Goal: Transaction & Acquisition: Purchase product/service

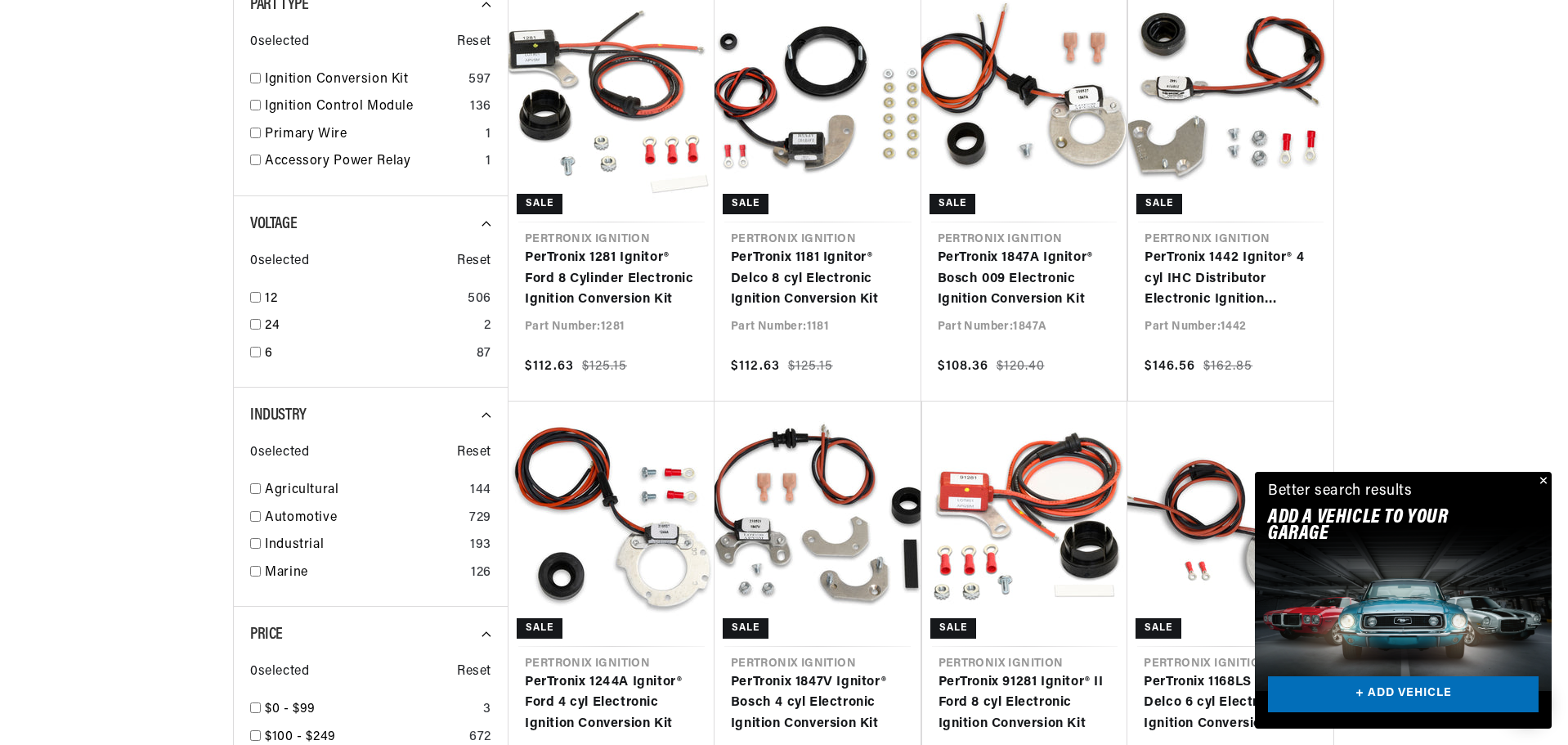
scroll to position [491, 0]
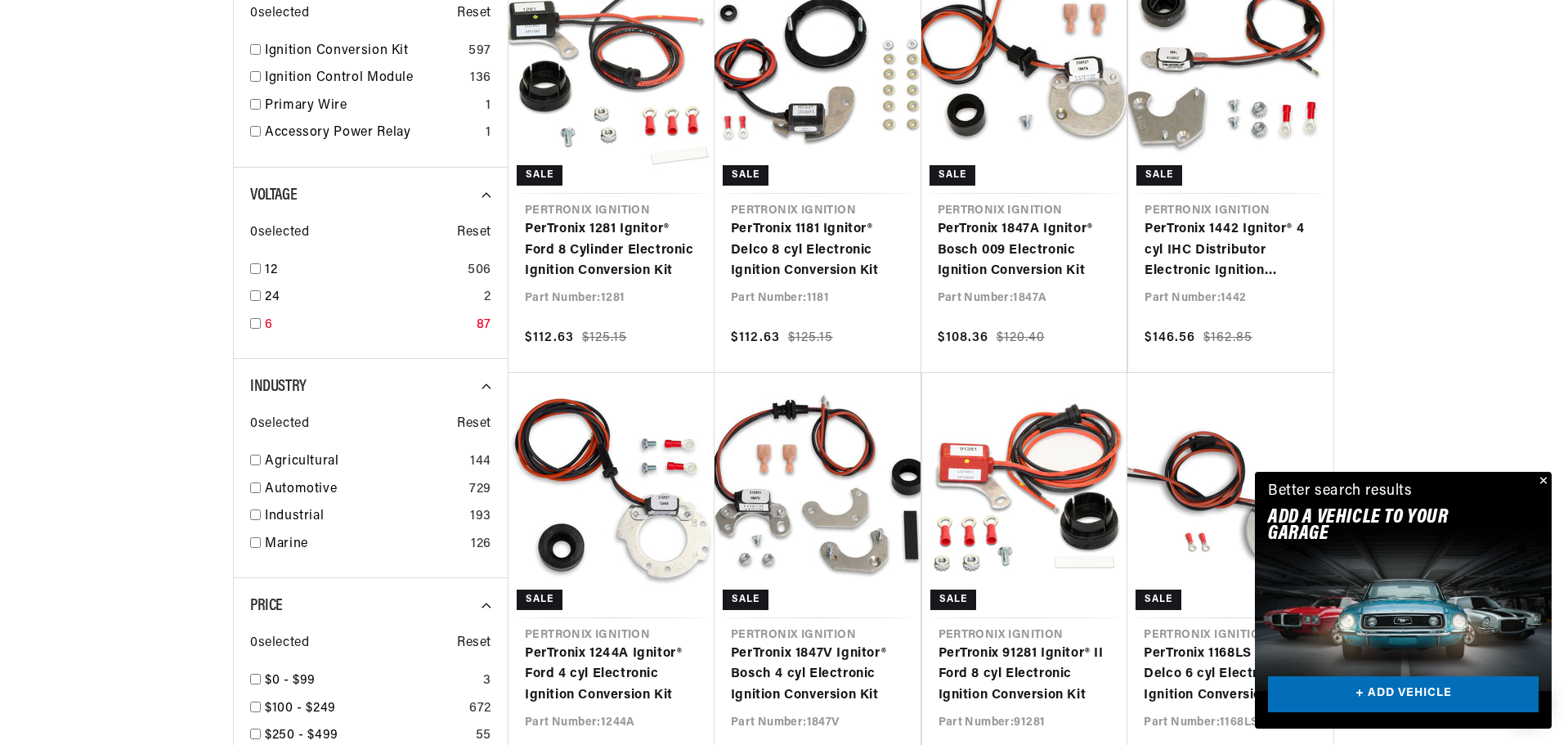
click at [257, 321] on input "checkbox" at bounding box center [255, 323] width 11 height 11
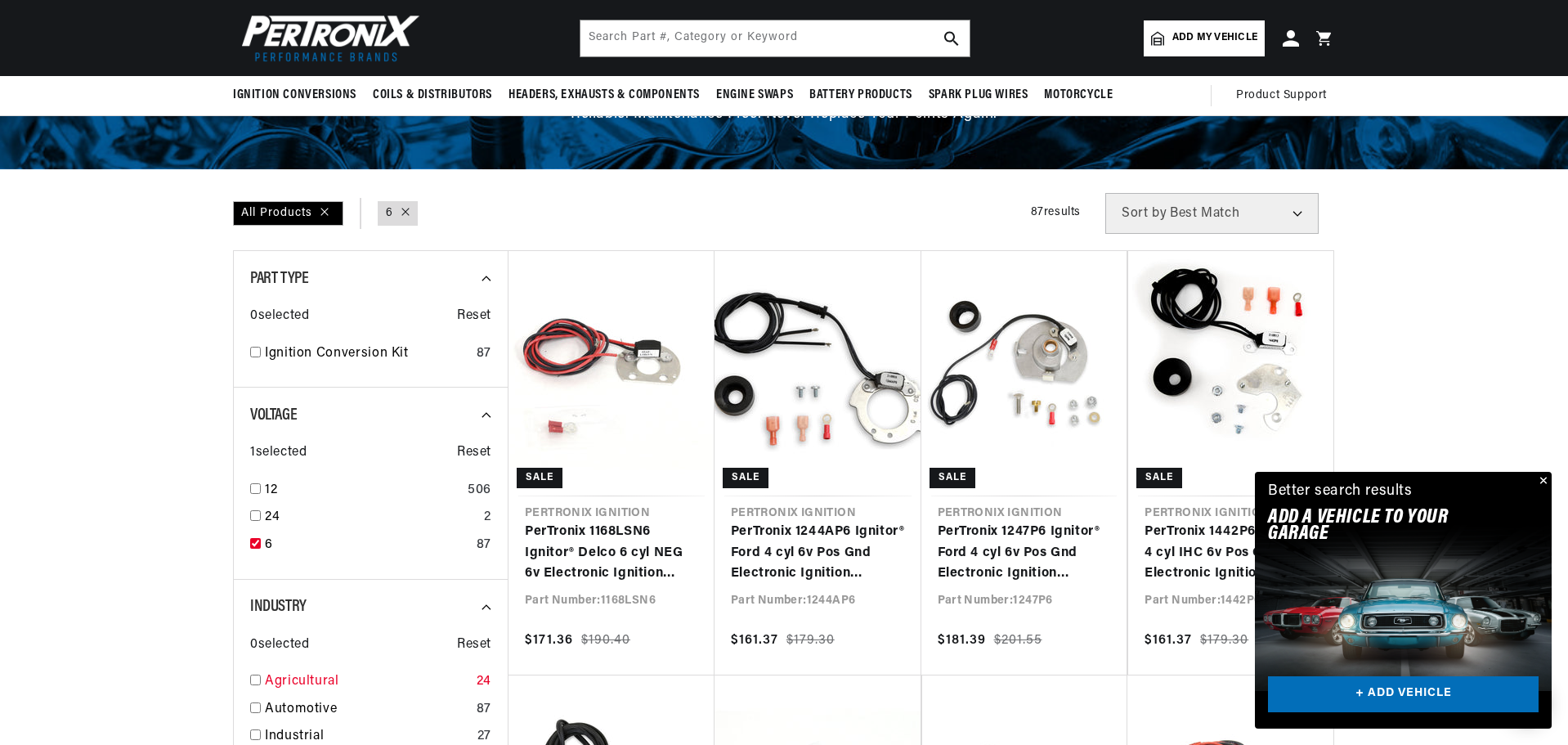
scroll to position [164, 0]
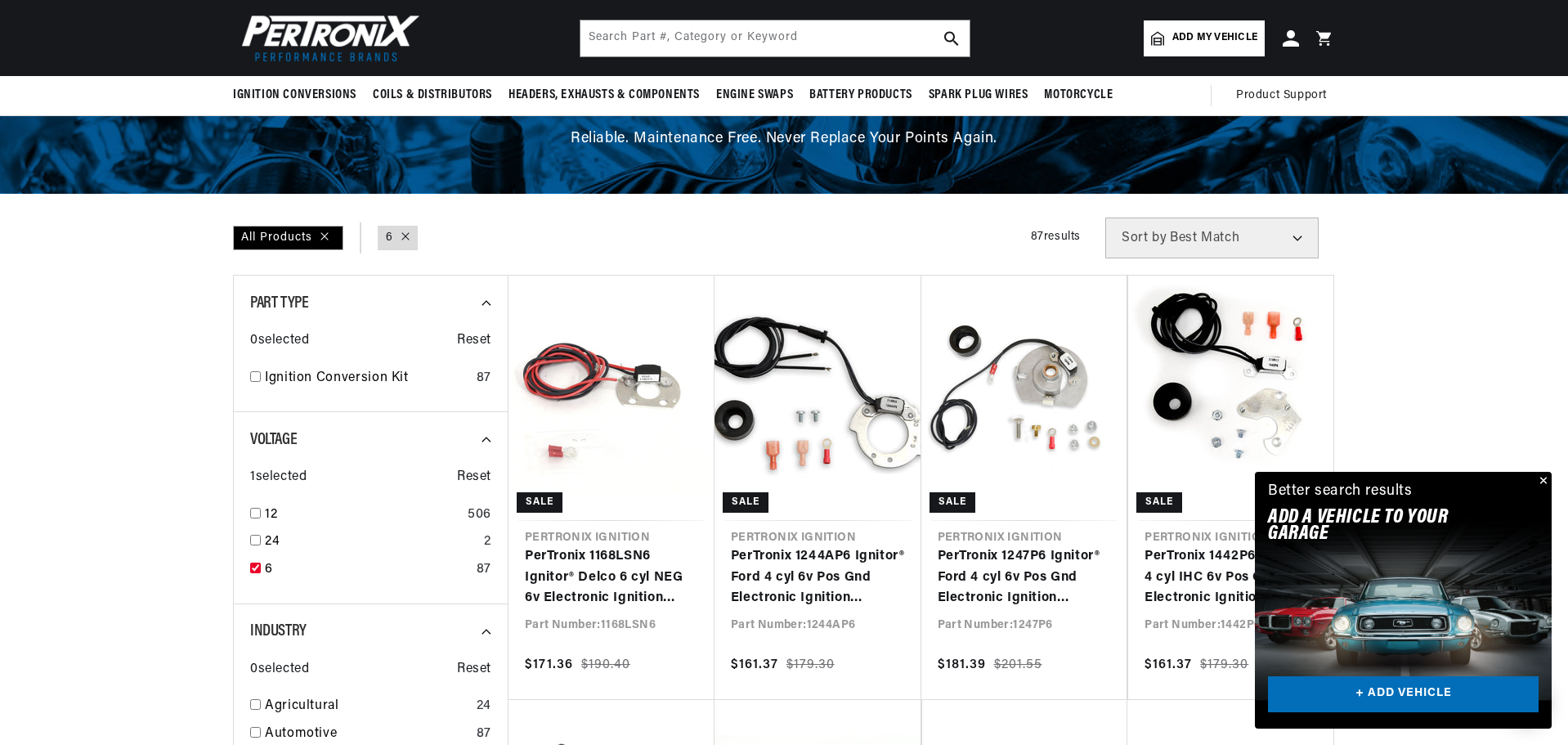
click at [1545, 474] on button "Close" at bounding box center [1541, 482] width 19 height 19
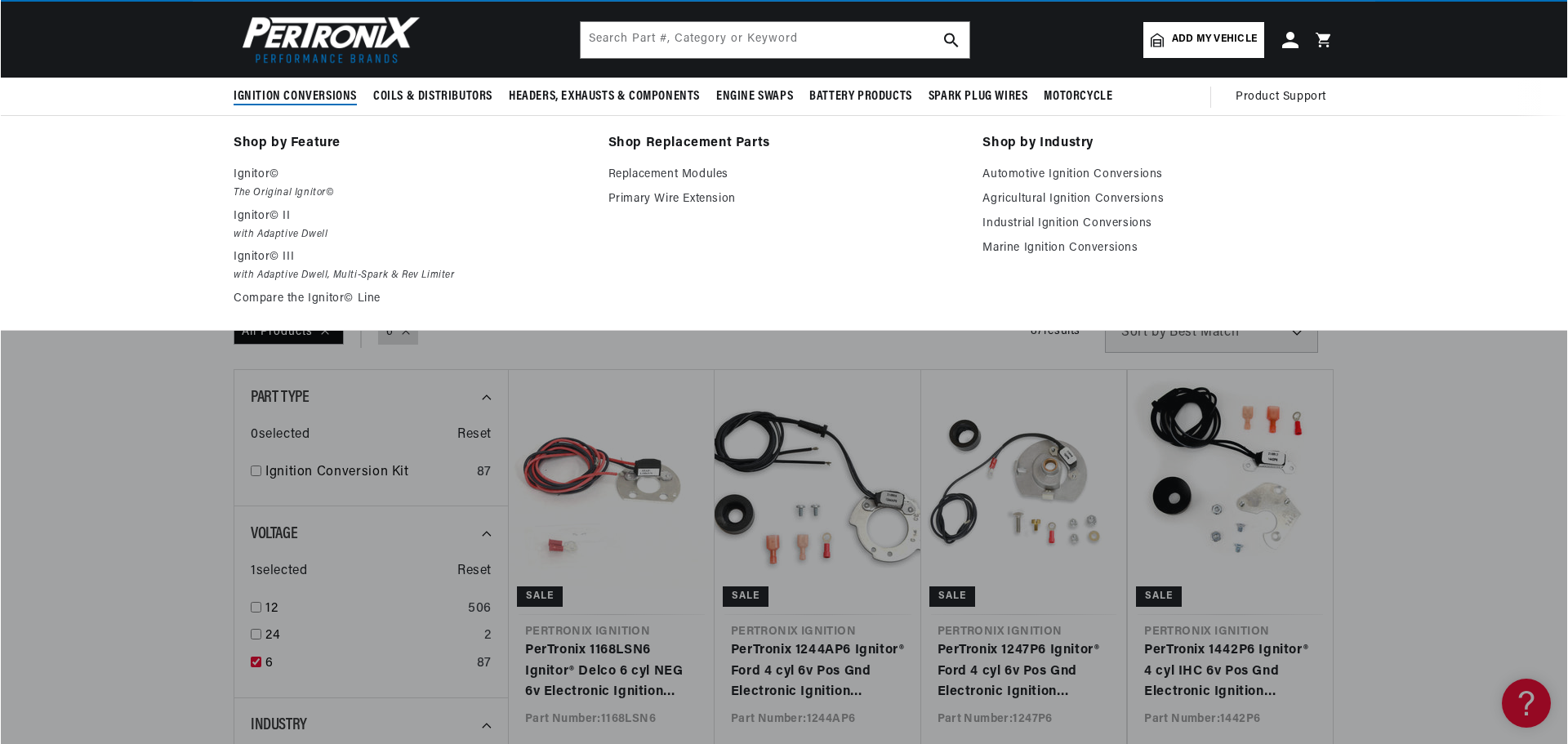
scroll to position [0, 0]
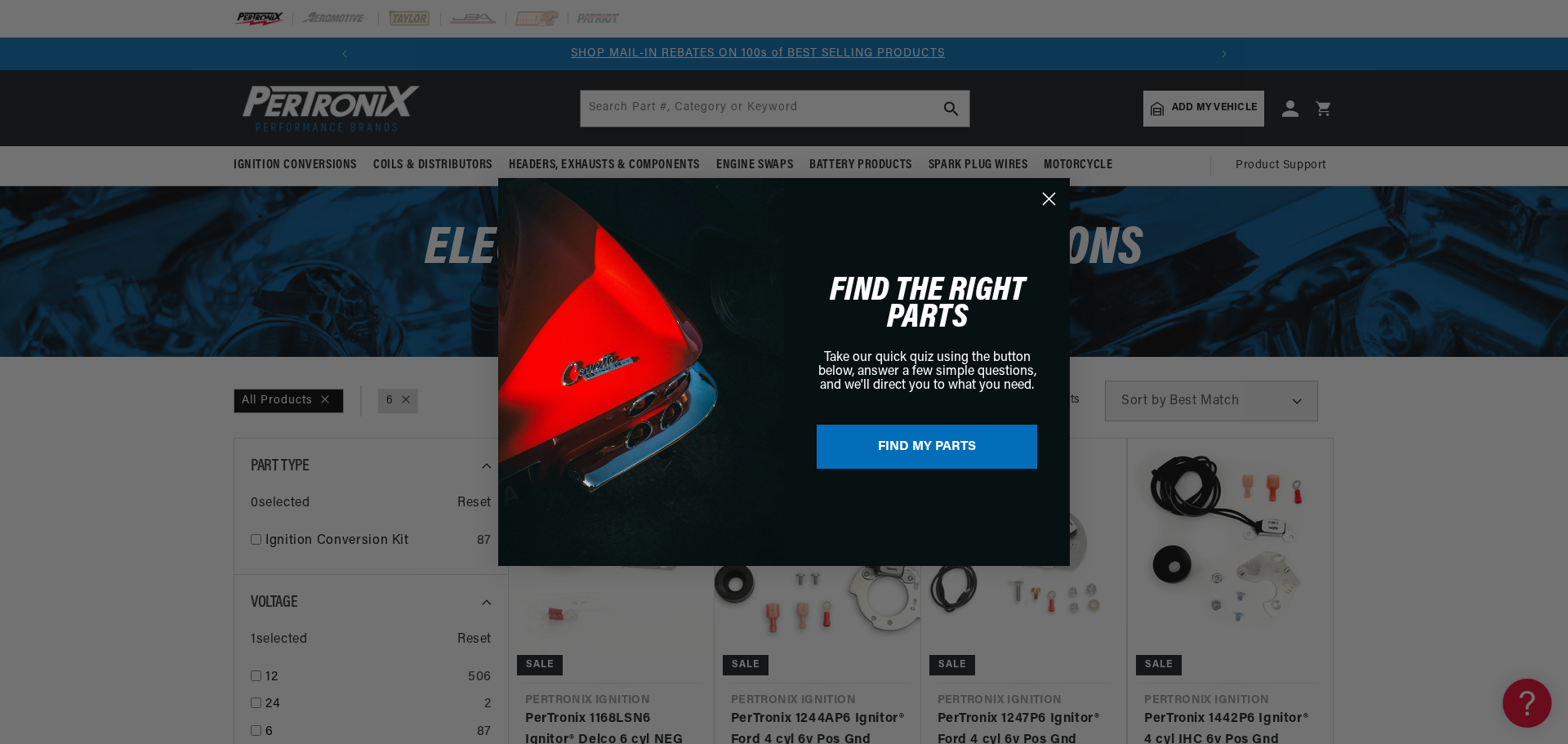
checkbox input "false"
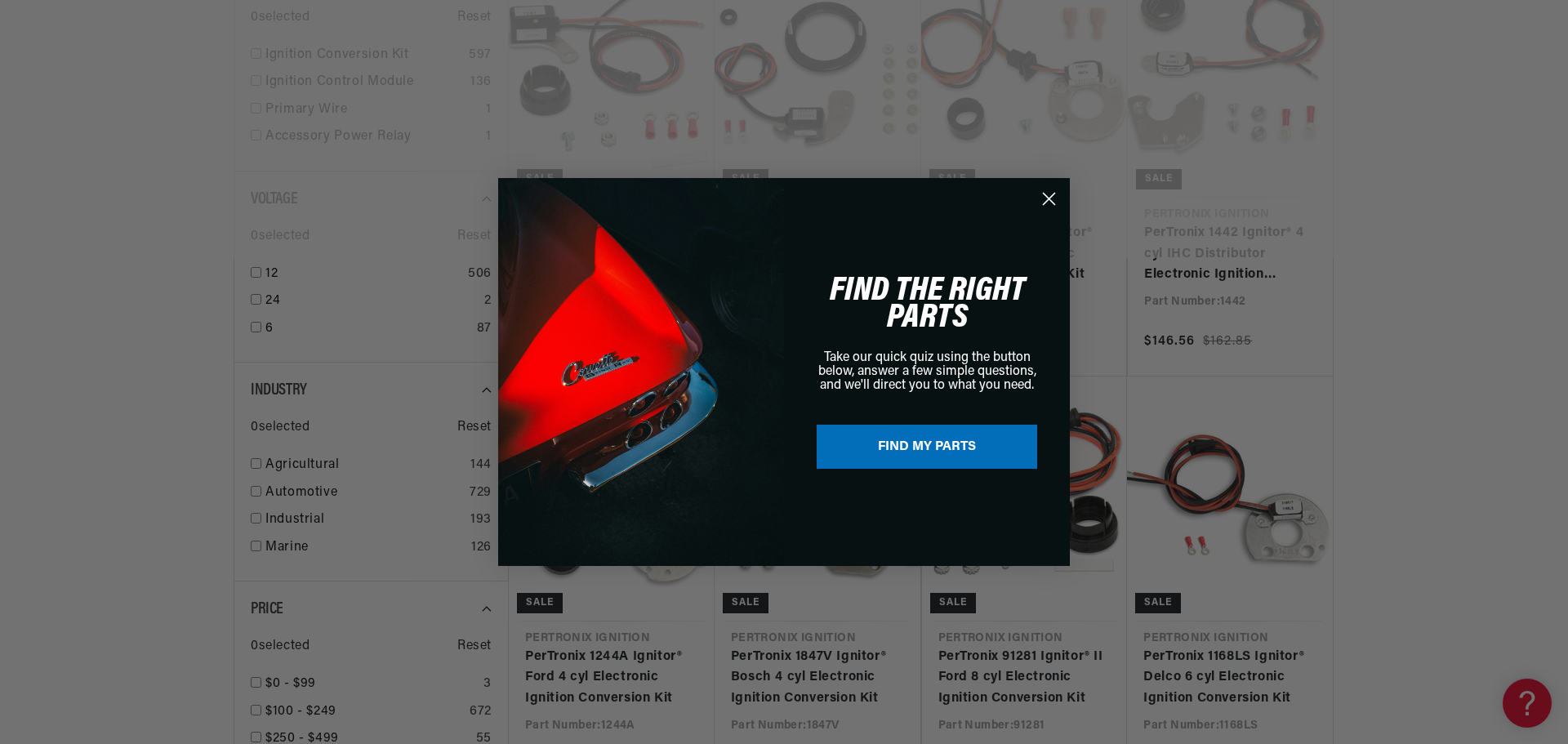
scroll to position [490, 0]
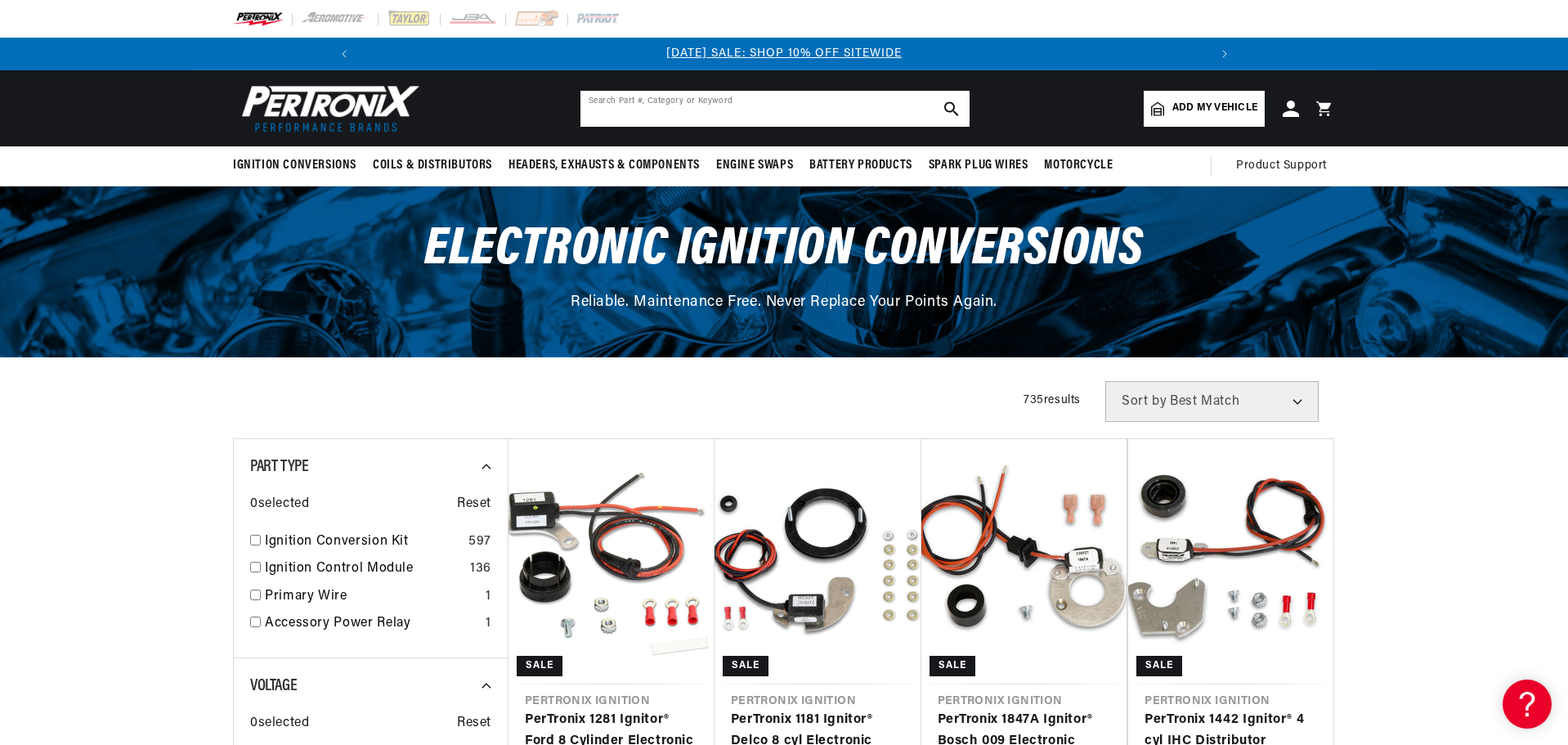
click at [720, 104] on input "text" at bounding box center [775, 108] width 389 height 36
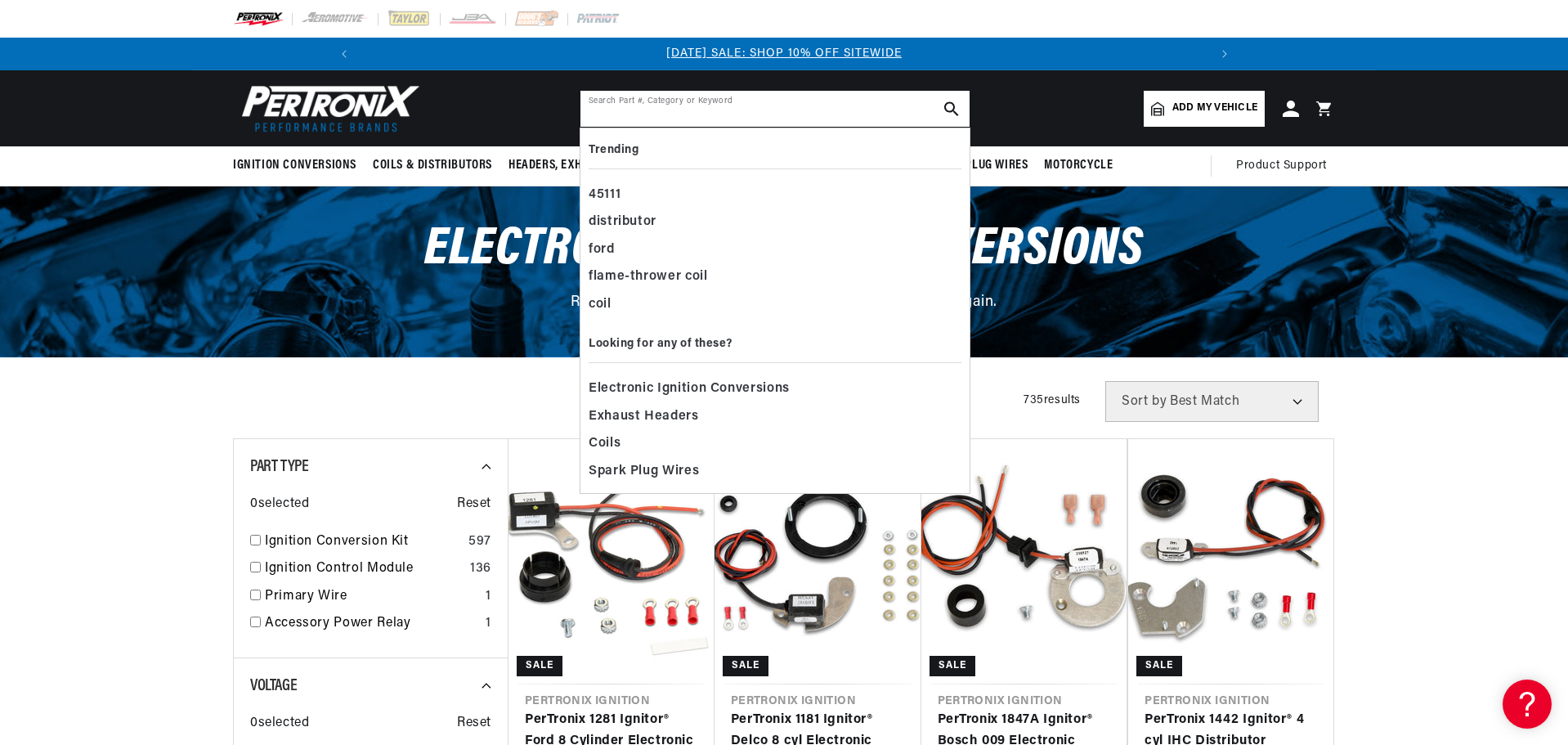
paste input "IGS4207-1"
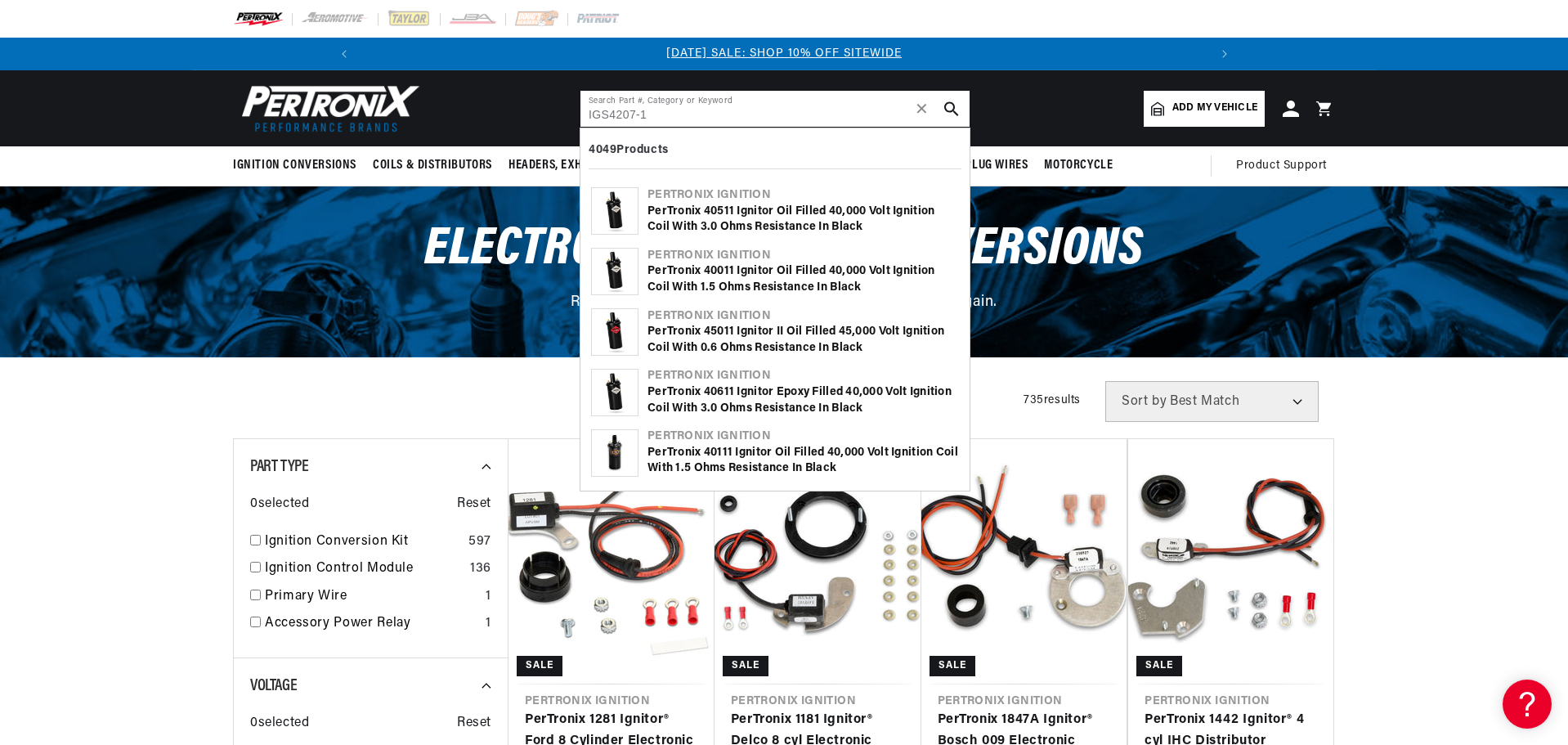
type input "IGS4207-1"
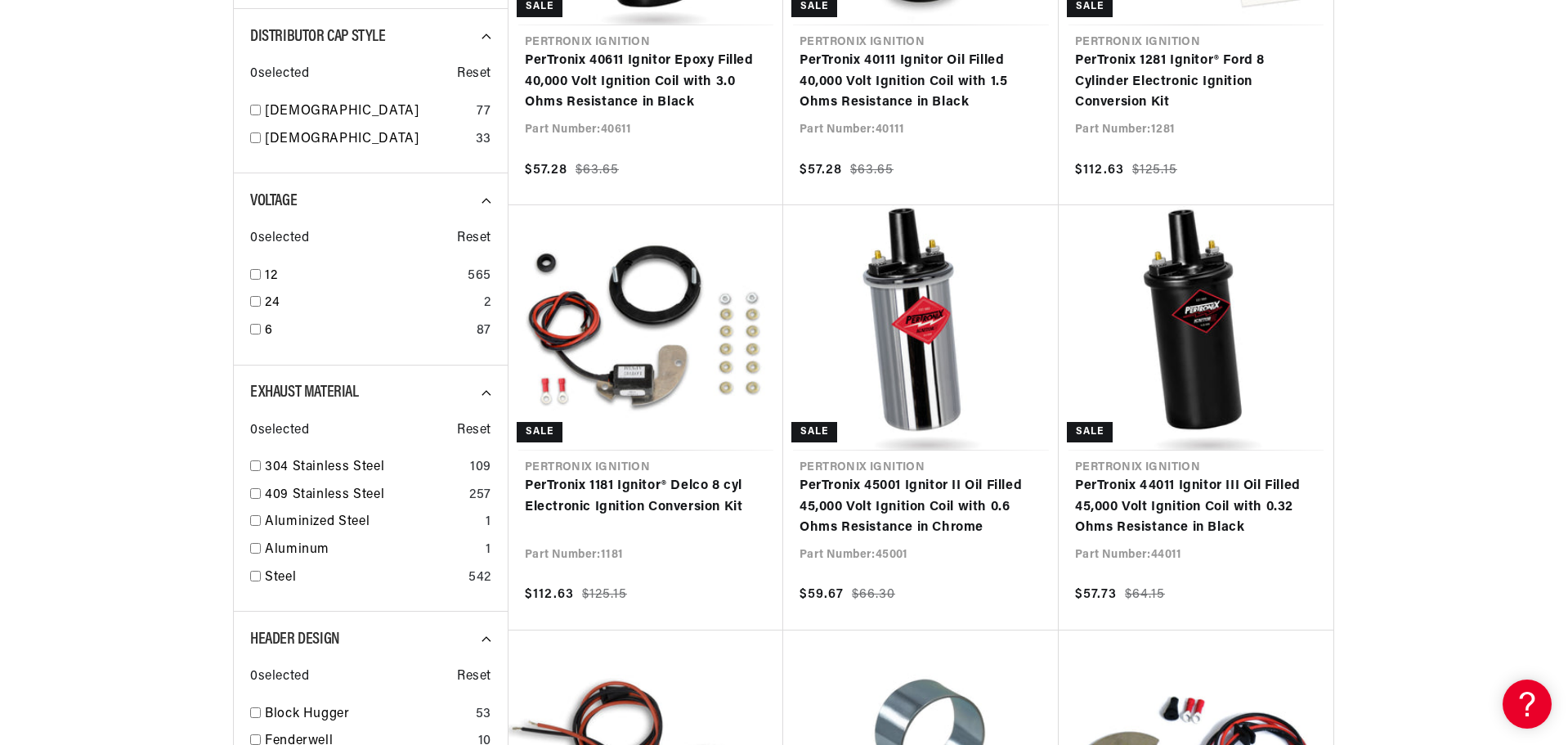
scroll to position [0, 874]
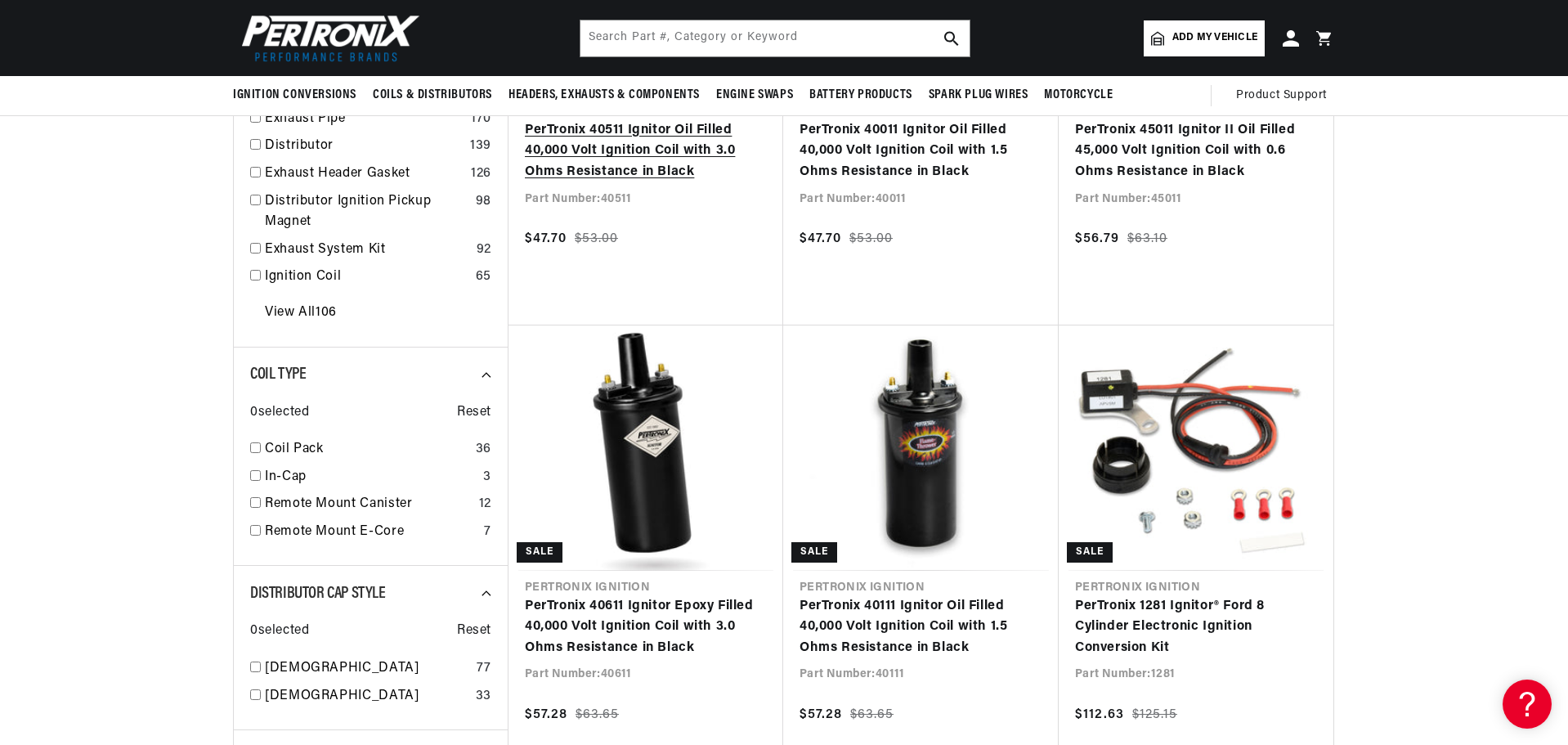
scroll to position [245, 0]
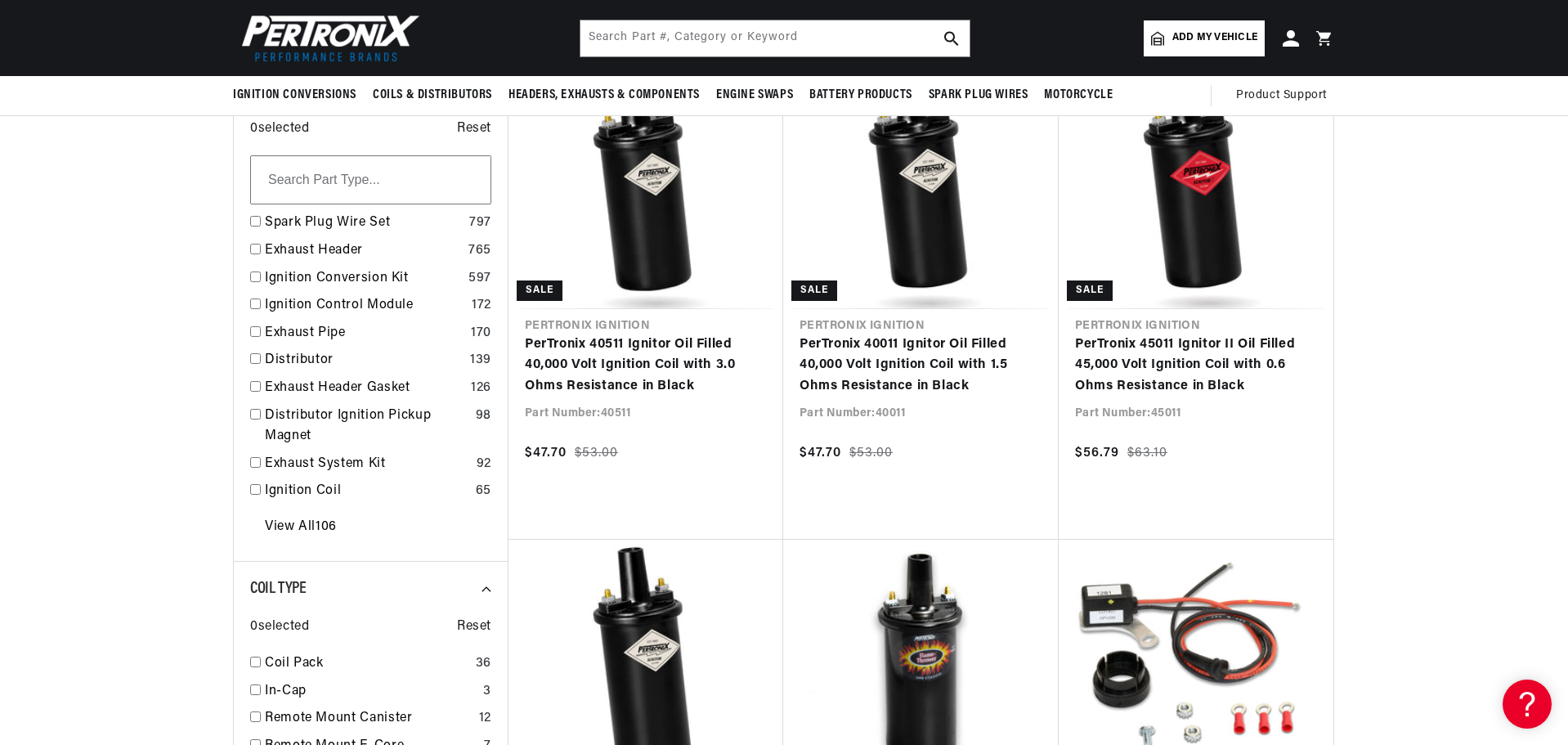
click at [1176, 30] on span "Add my vehicle" at bounding box center [1214, 38] width 85 height 16
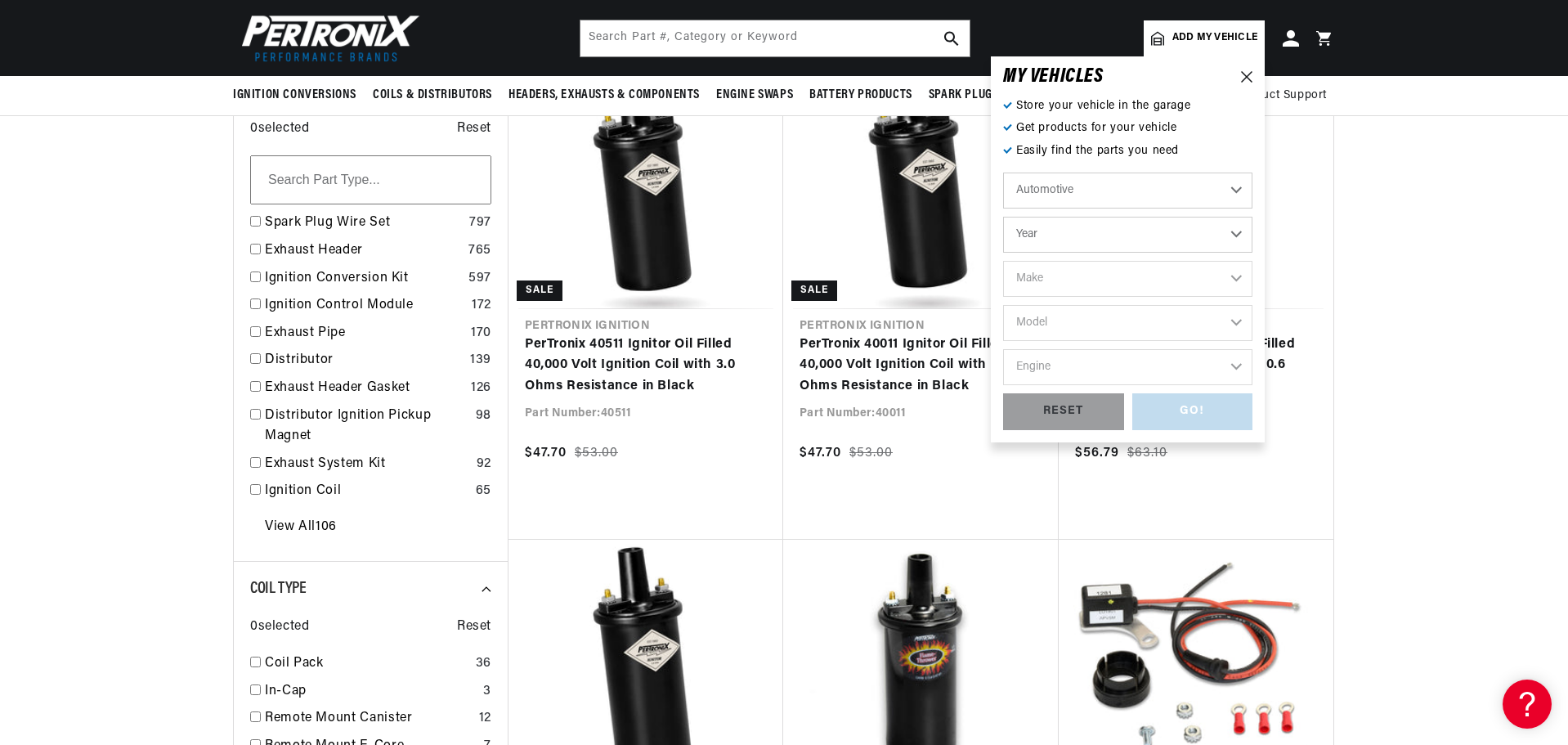
scroll to position [0, 0]
click at [1067, 227] on select "Year 2022 2021 2020 2019 2018 2017 2016 2015 2014 2013 2012 2011 2010 2009 2008…" at bounding box center [1127, 234] width 249 height 36
select select "1948"
click at [1003, 216] on select "Year 2022 2021 2020 2019 2018 2017 2016 2015 2014 2013 2012 2011 2010 2009 2008…" at bounding box center [1127, 234] width 249 height 36
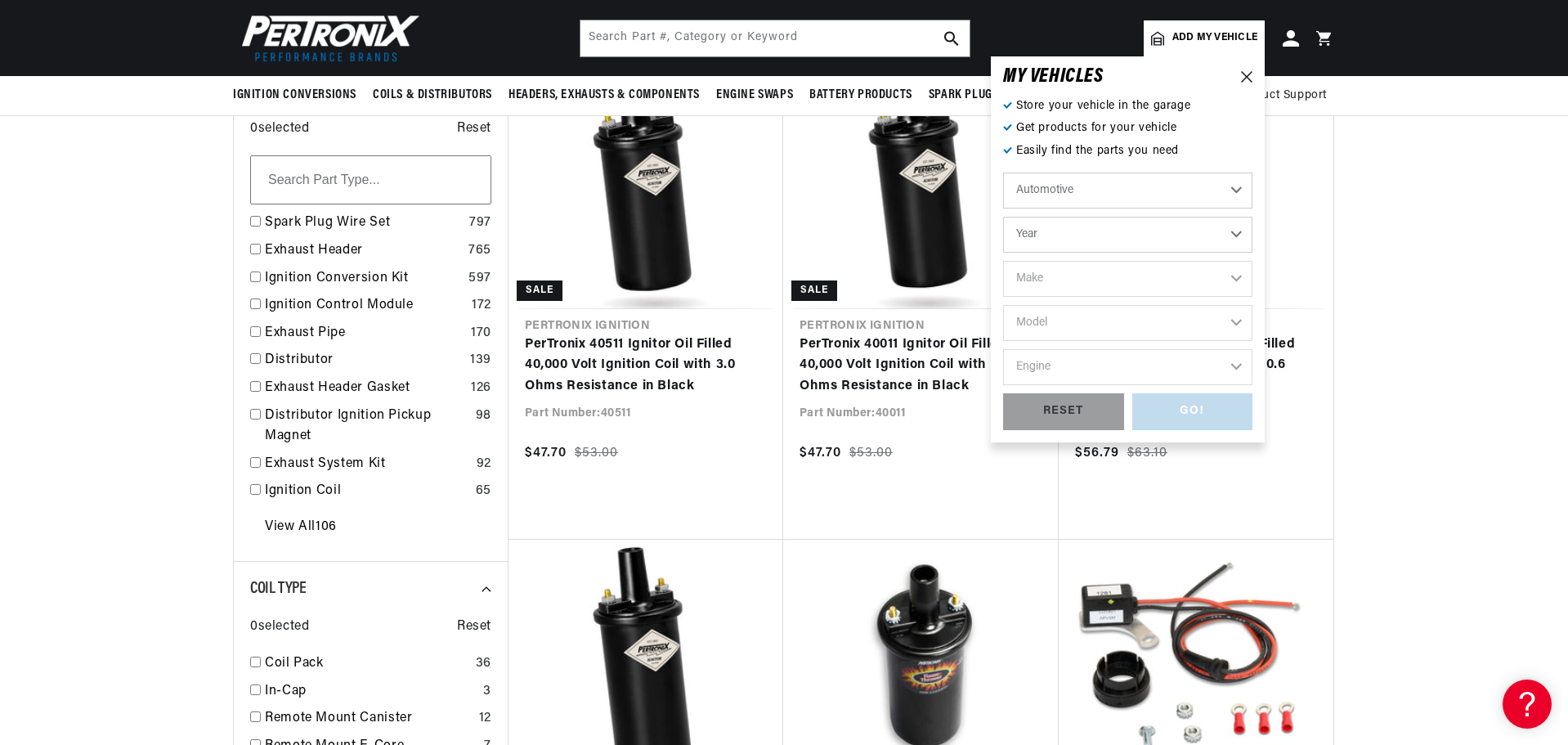
select select "1948"
click at [1060, 282] on select "Make Austin Chevrolet Chrysler Citroen Crosley Ford Healey Hillman HRG Hudson J…" at bounding box center [1127, 279] width 249 height 36
select select "Chrysler"
click at [1003, 261] on select "Make Austin Chevrolet Chrysler Citroen Crosley Ford Healey Hillman HRG Hudson J…" at bounding box center [1127, 279] width 249 height 36
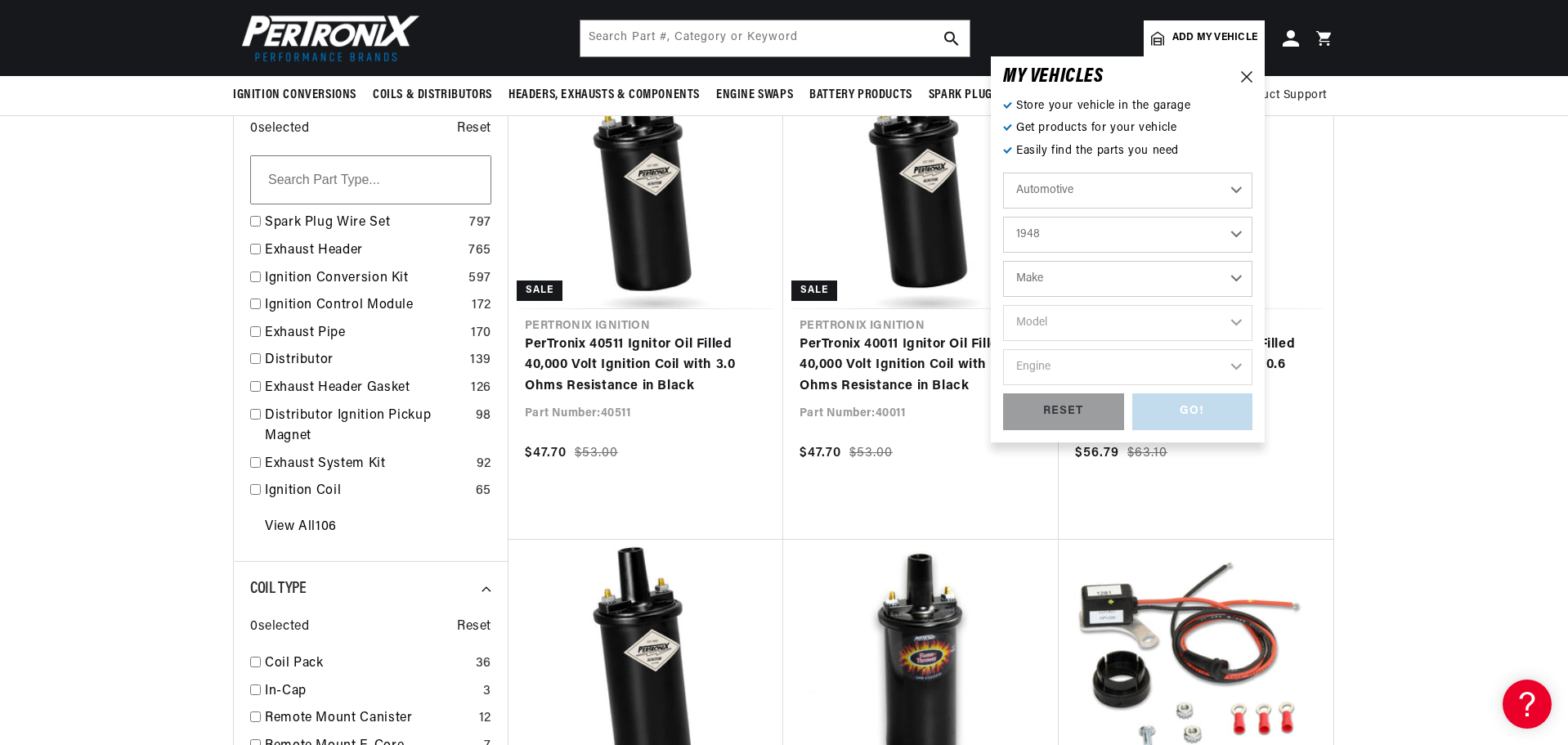
select select "Chrysler"
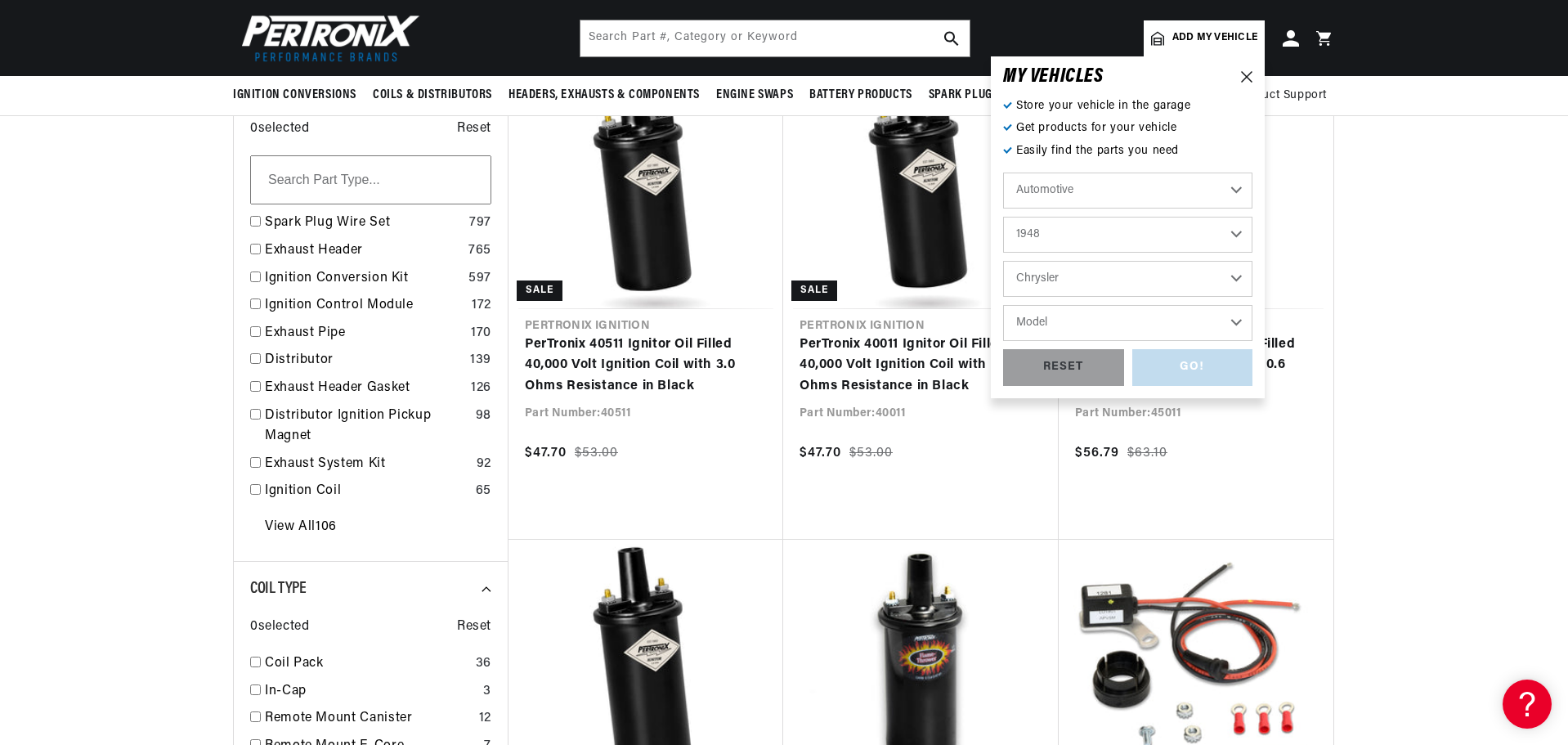
click at [1099, 312] on select "Model Imperial C-40 Saratoga Series Town & Country" at bounding box center [1127, 323] width 249 height 36
click at [1111, 282] on select "Austin Chevrolet Chrysler Citroen Crosley Ford Healey Hillman HRG Hudson Jeep M…" at bounding box center [1127, 279] width 249 height 36
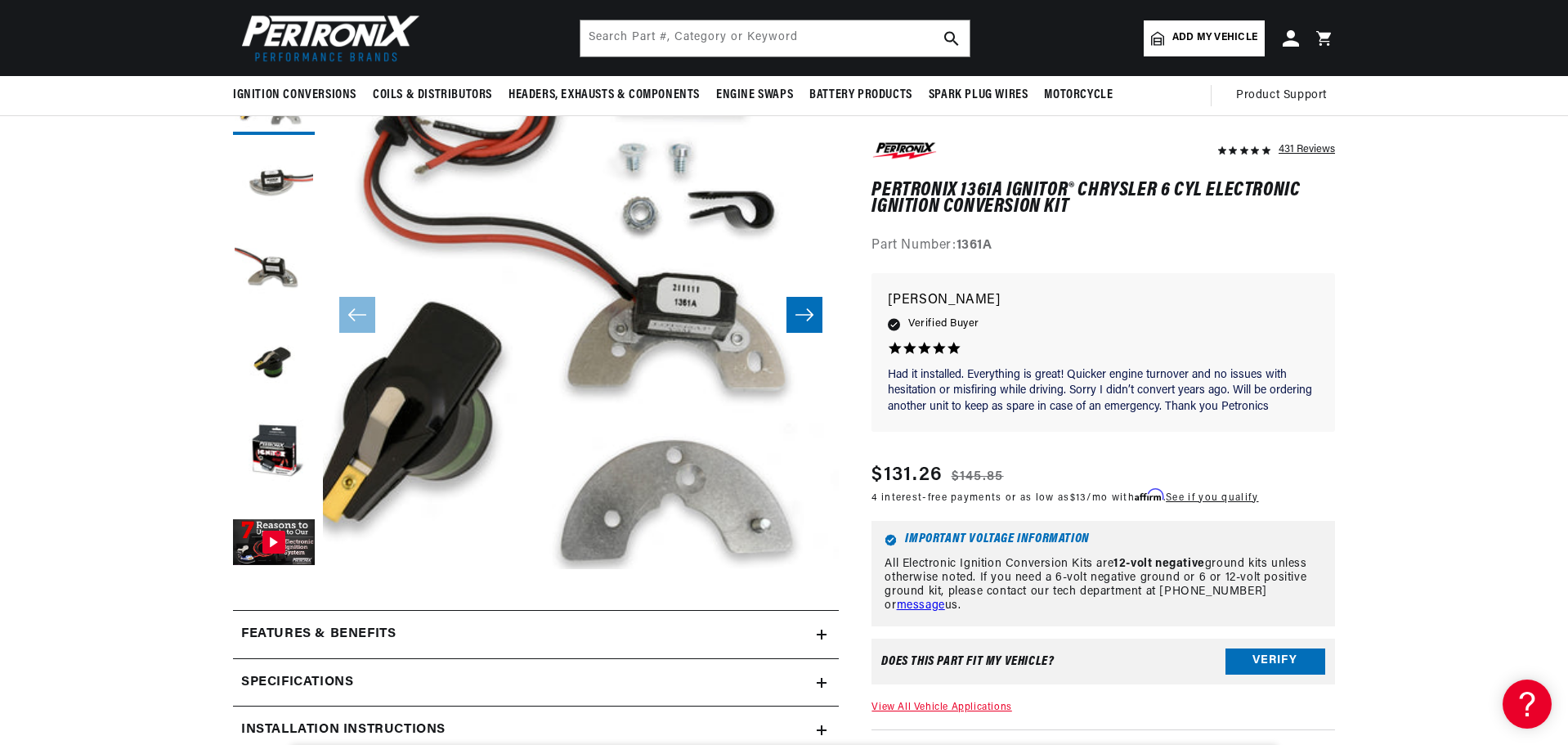
scroll to position [164, 0]
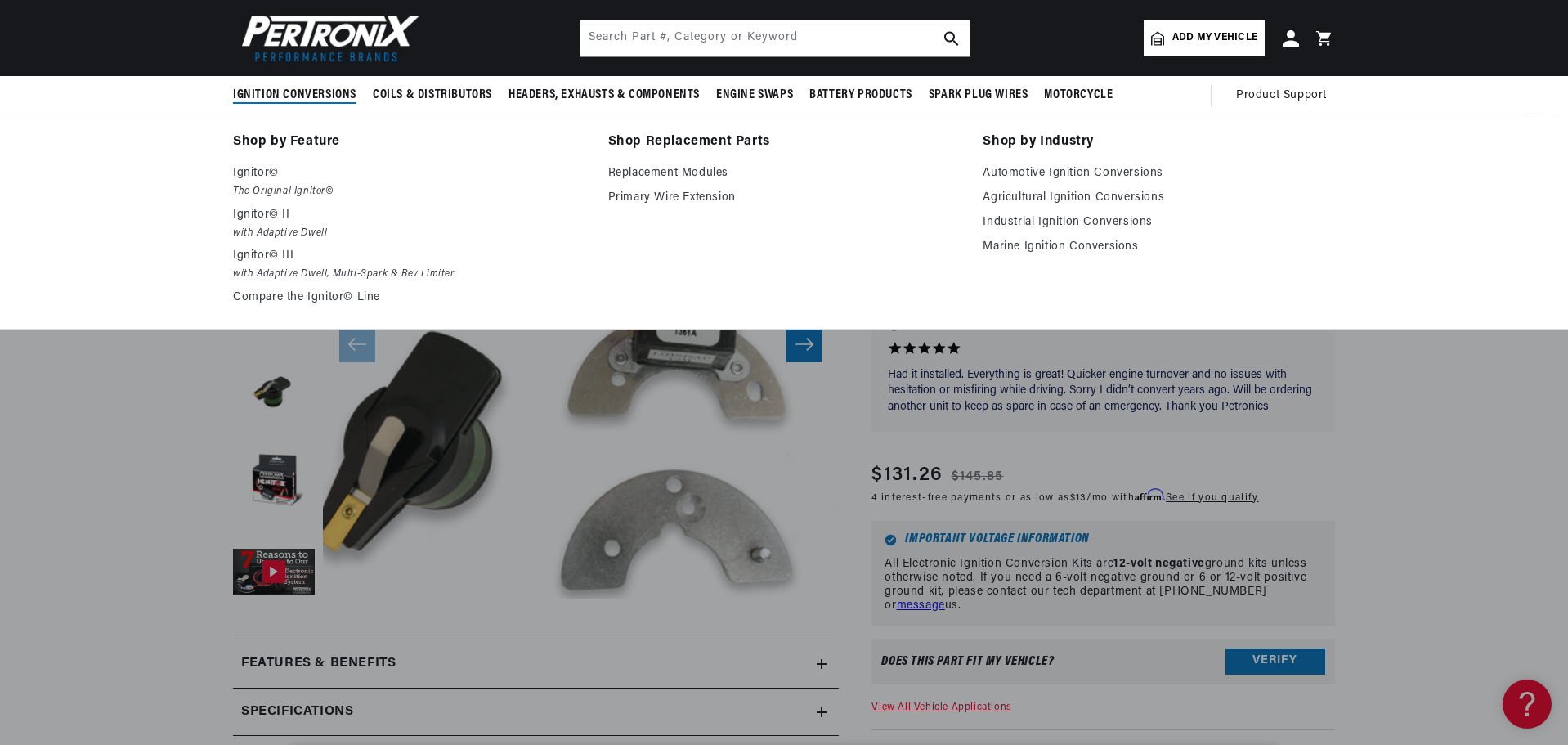
click at [305, 87] on span "Ignition Conversions" at bounding box center [294, 95] width 123 height 17
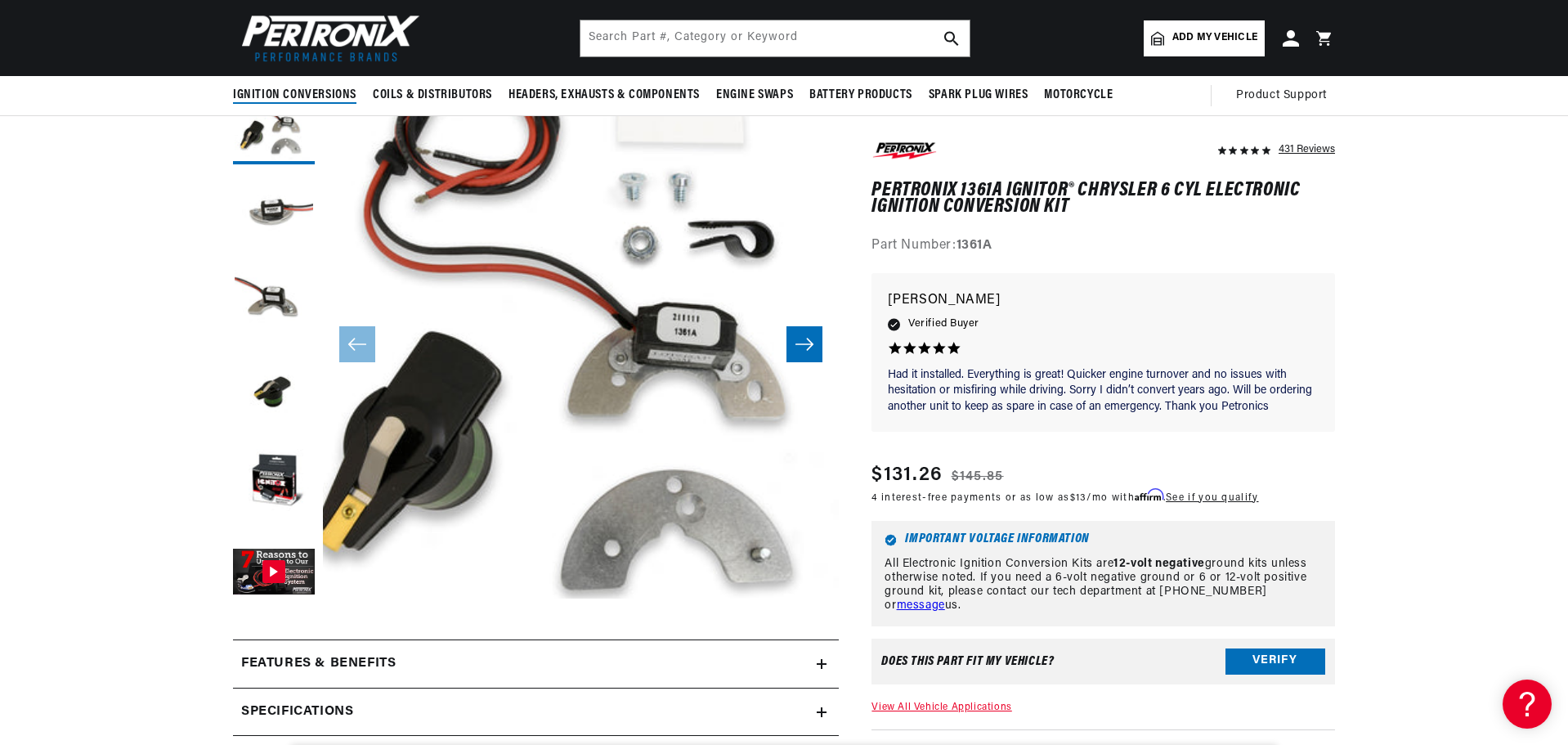
scroll to position [0, 0]
click at [308, 96] on span "Ignition Conversions" at bounding box center [294, 95] width 123 height 17
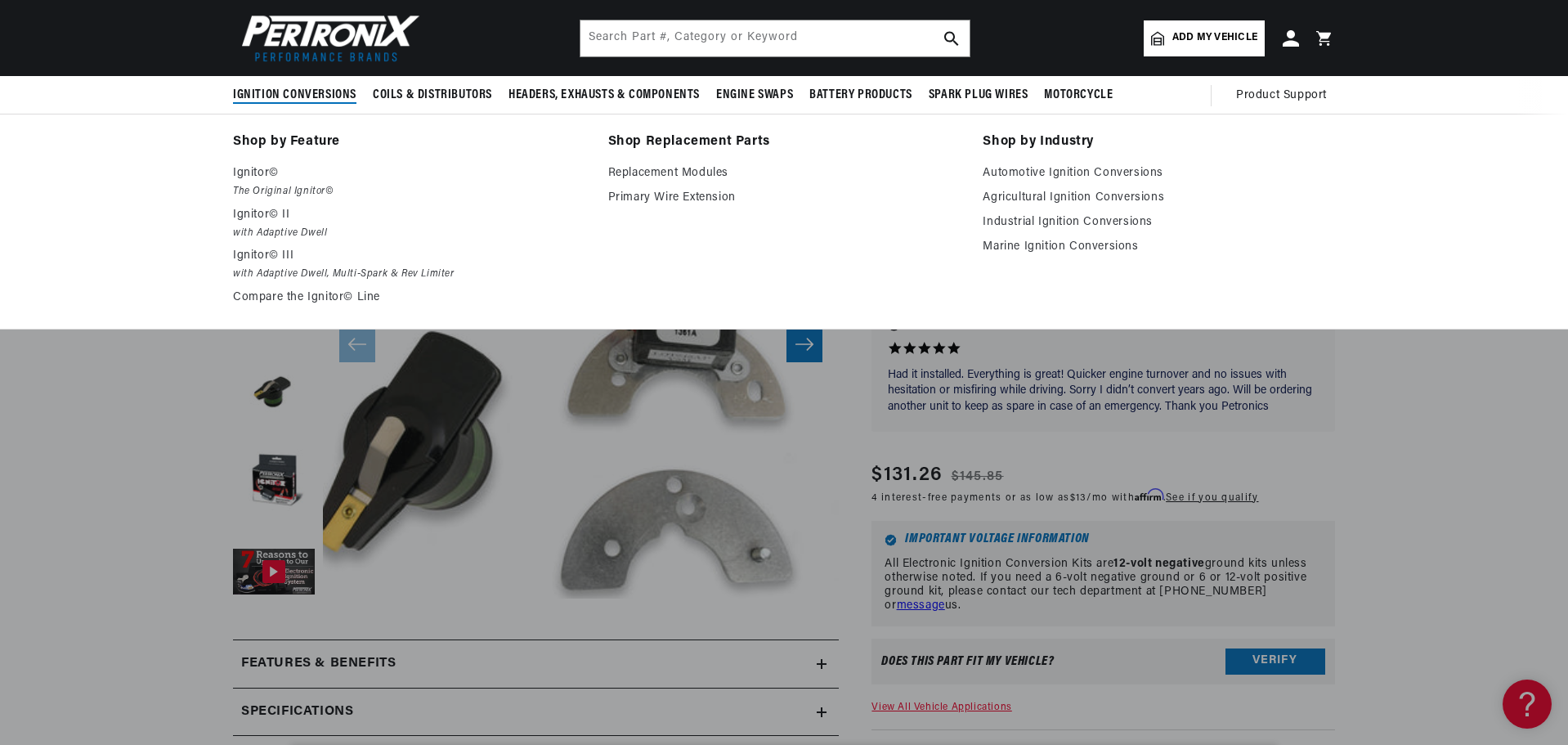
scroll to position [0, 874]
click at [290, 186] on em "The Original Ignitor©" at bounding box center [409, 191] width 352 height 17
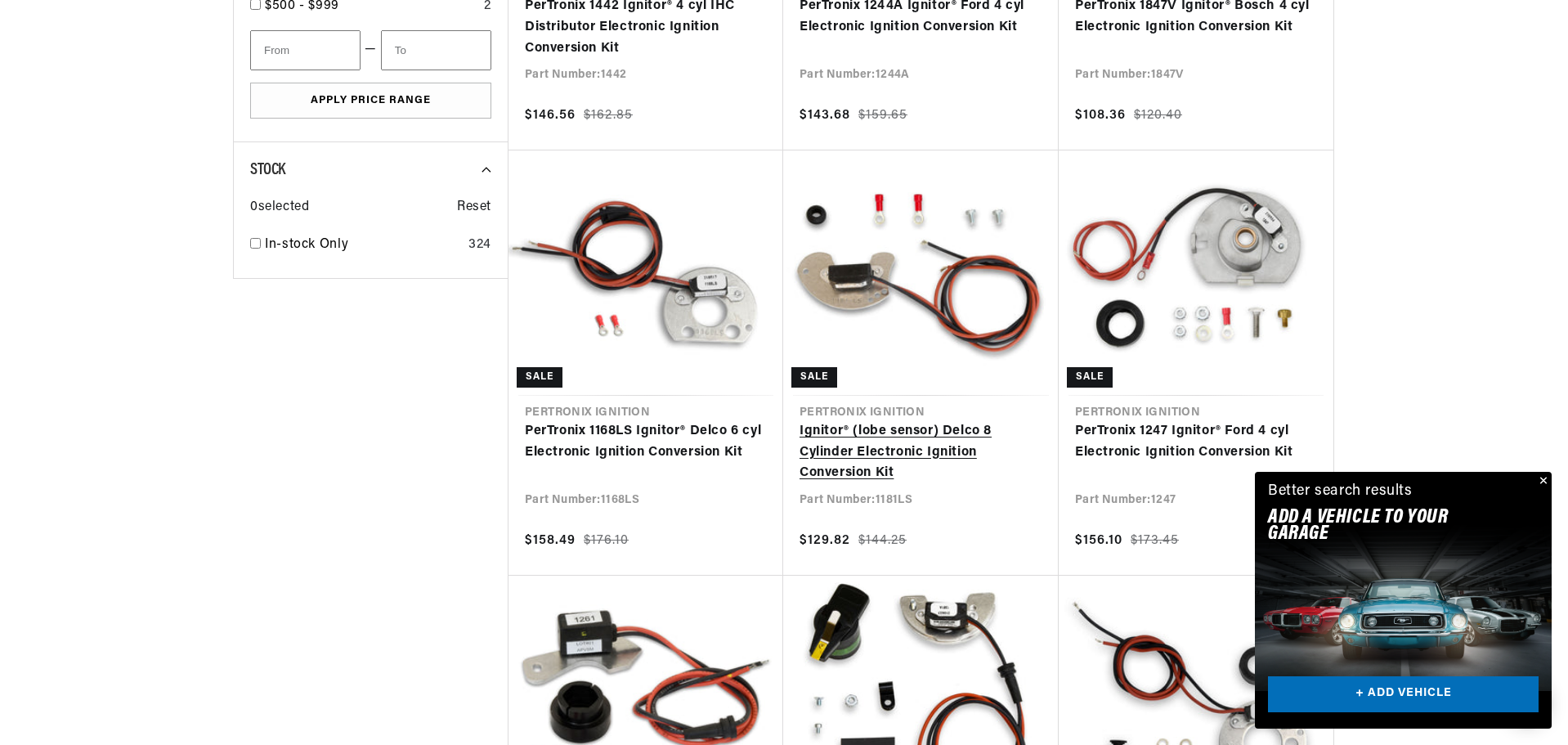
scroll to position [1227, 0]
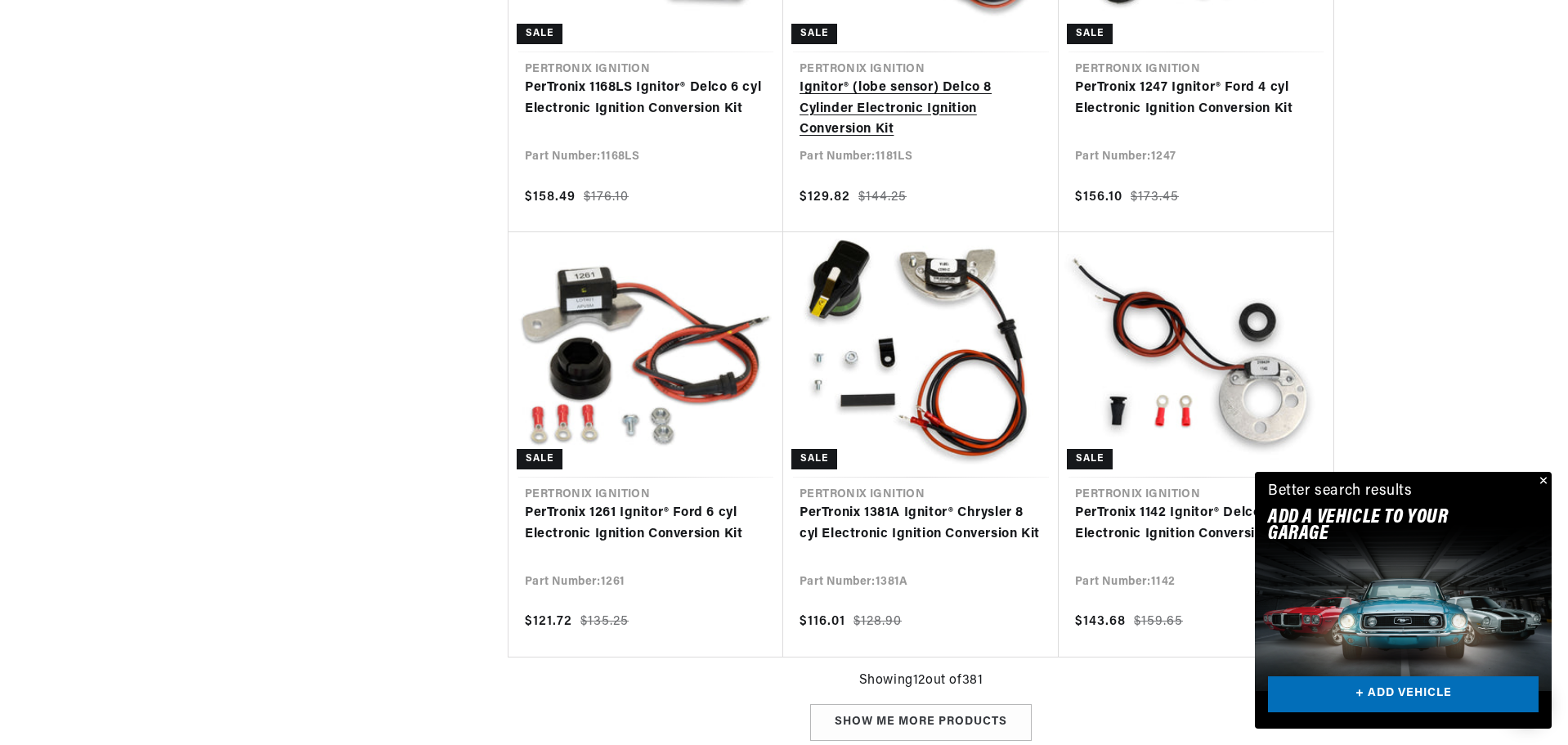
scroll to position [1717, 0]
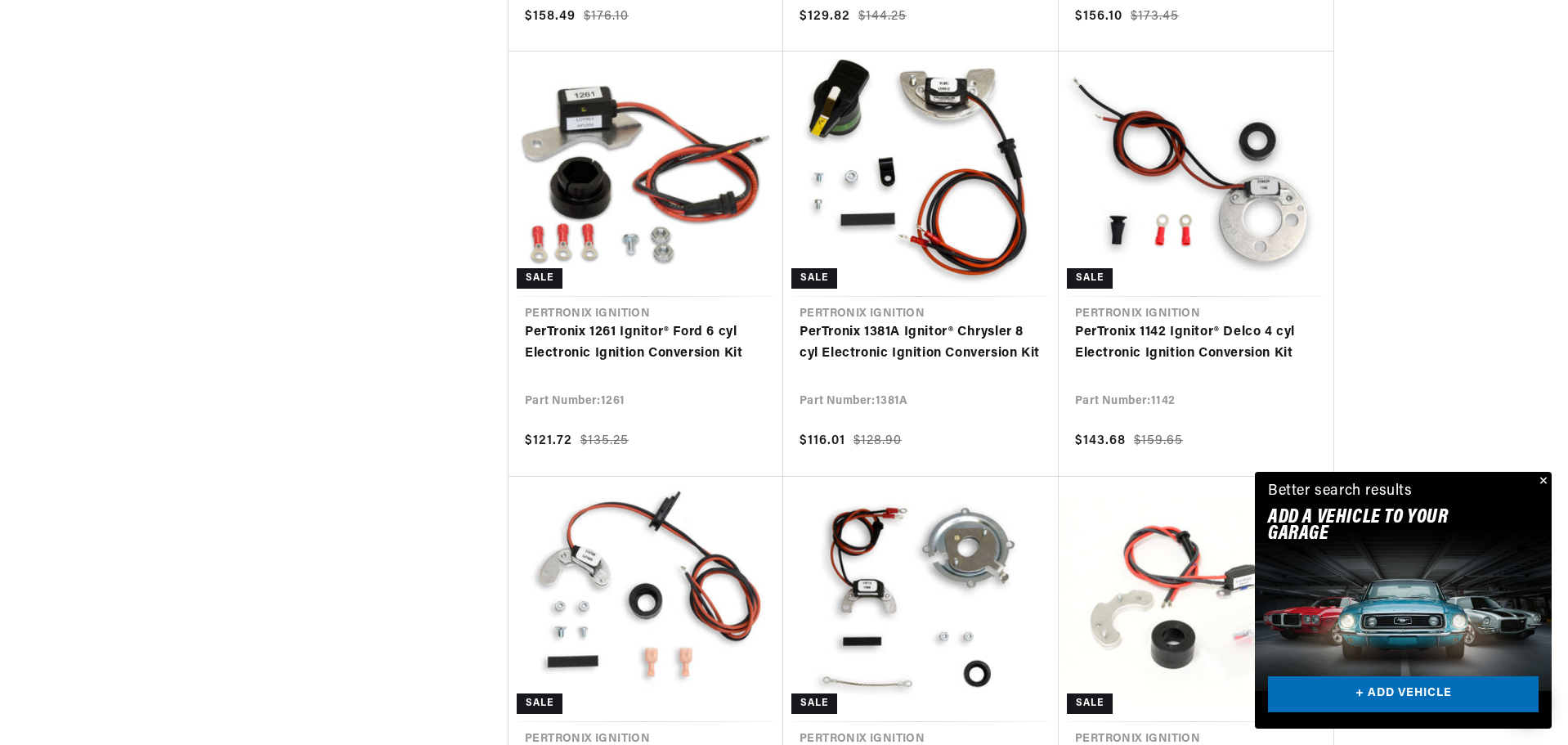
click at [1543, 478] on button "Close" at bounding box center [1541, 482] width 19 height 19
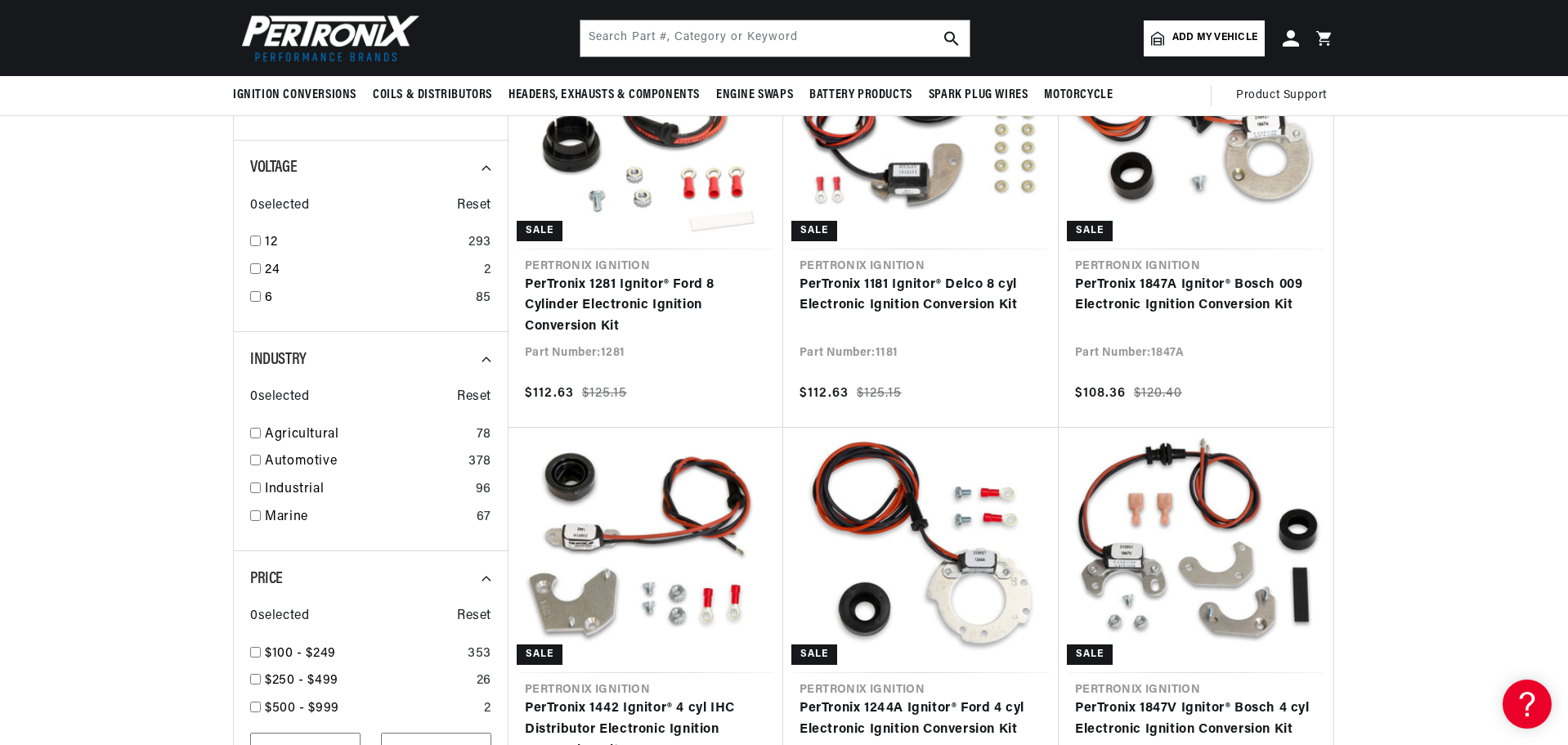
scroll to position [0, 874]
